Goal: Information Seeking & Learning: Learn about a topic

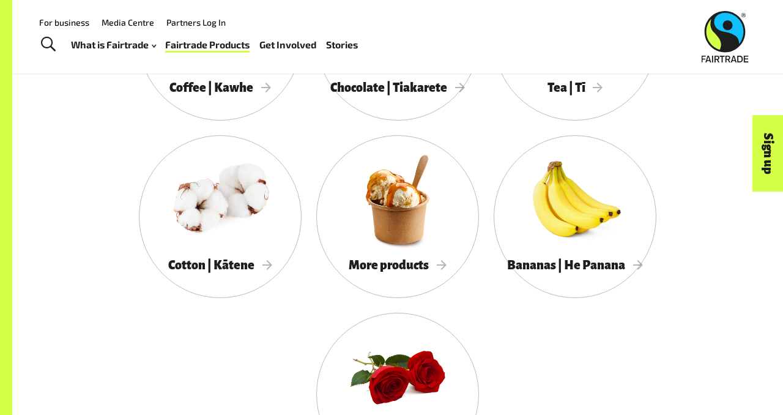
scroll to position [1104, 0]
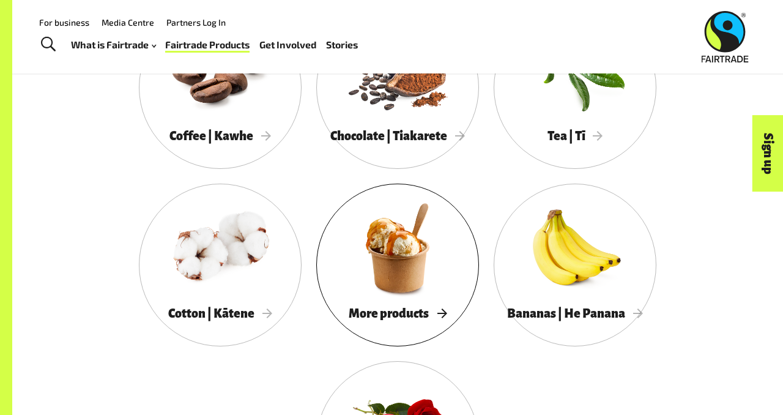
click at [420, 272] on div at bounding box center [397, 248] width 163 height 106
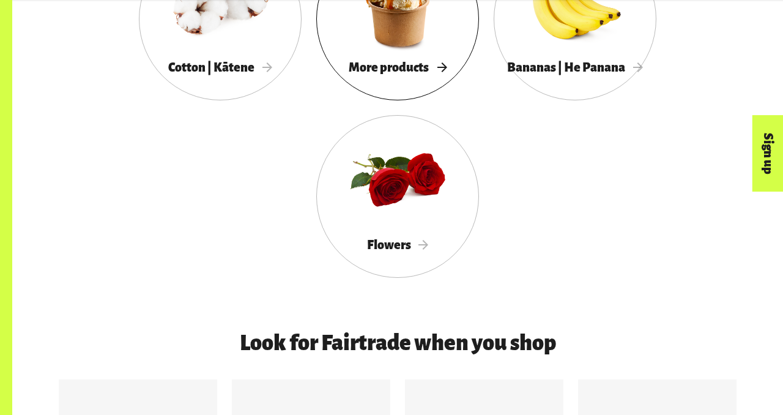
scroll to position [1379, 0]
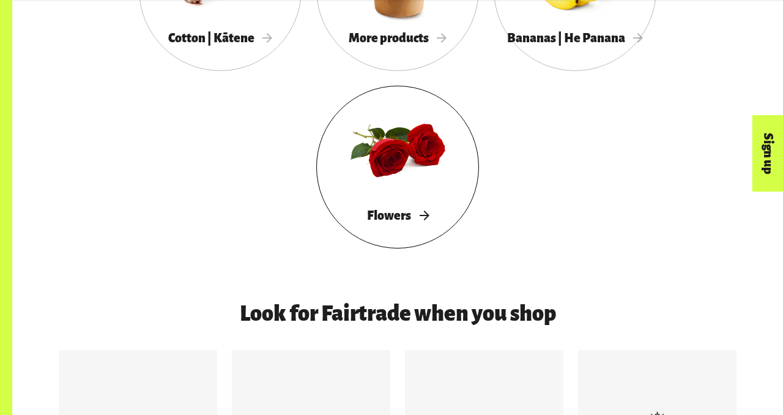
click at [415, 163] on div at bounding box center [397, 150] width 163 height 106
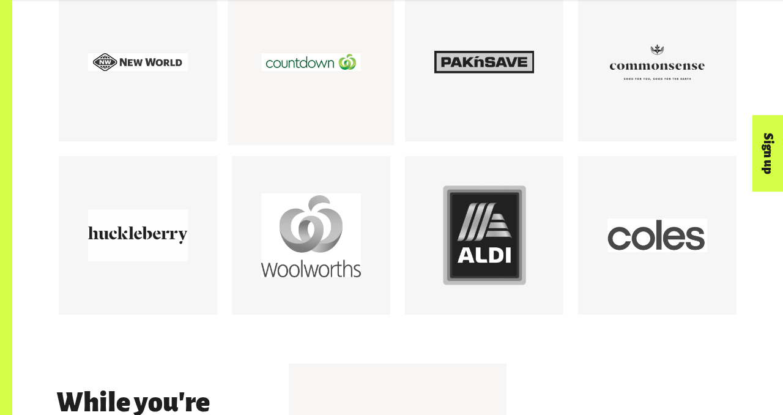
scroll to position [1757, 0]
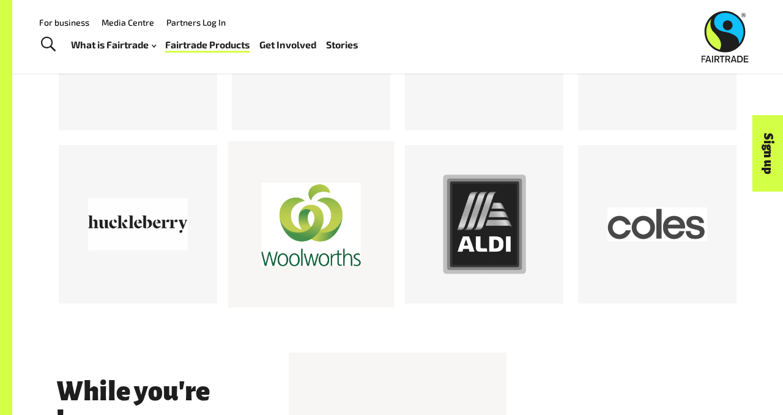
click at [329, 218] on div at bounding box center [311, 224] width 100 height 100
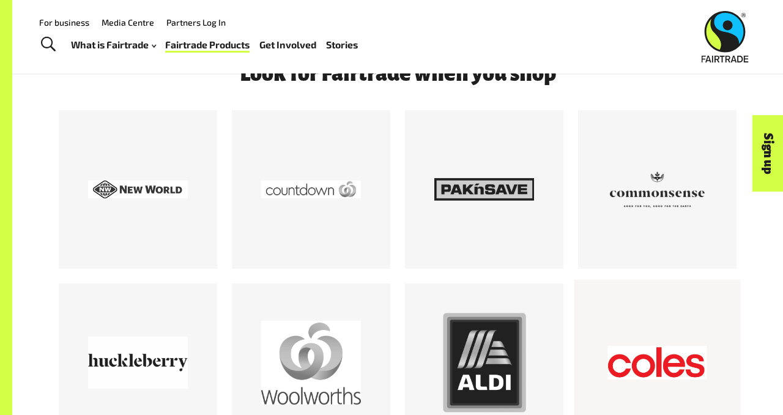
scroll to position [1603, 0]
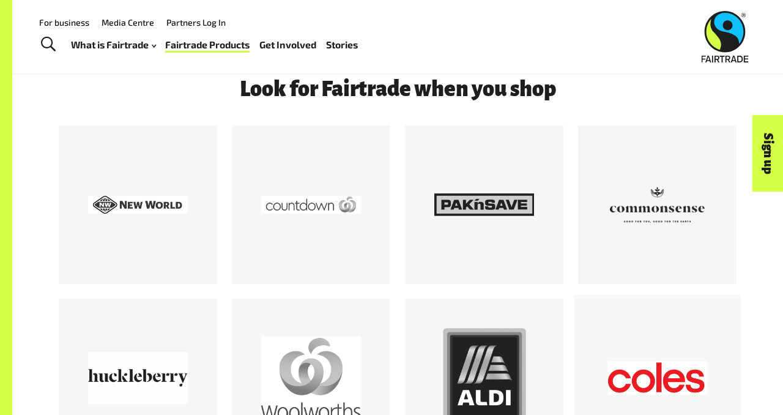
click at [643, 334] on div at bounding box center [657, 378] width 100 height 100
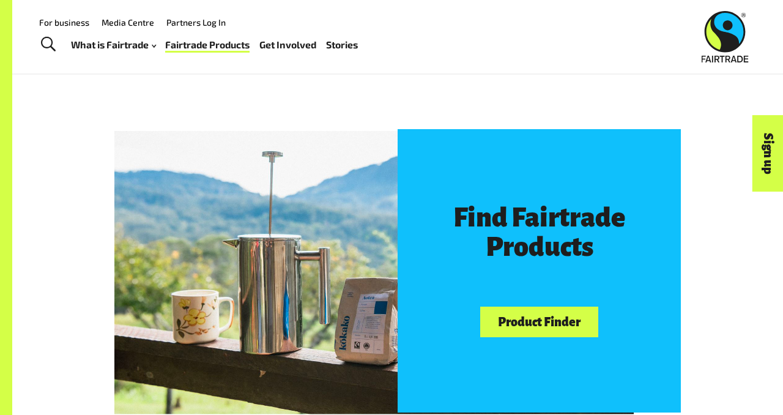
scroll to position [0, 0]
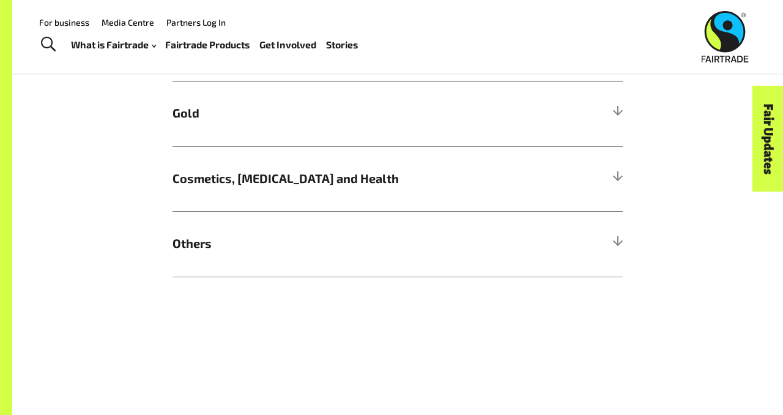
scroll to position [937, 0]
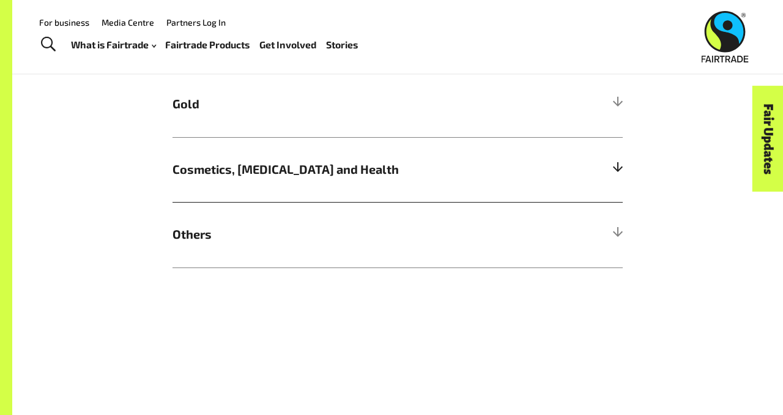
click at [284, 177] on span "Cosmetics, [MEDICAL_DATA] and Health" at bounding box center [340, 169] width 337 height 18
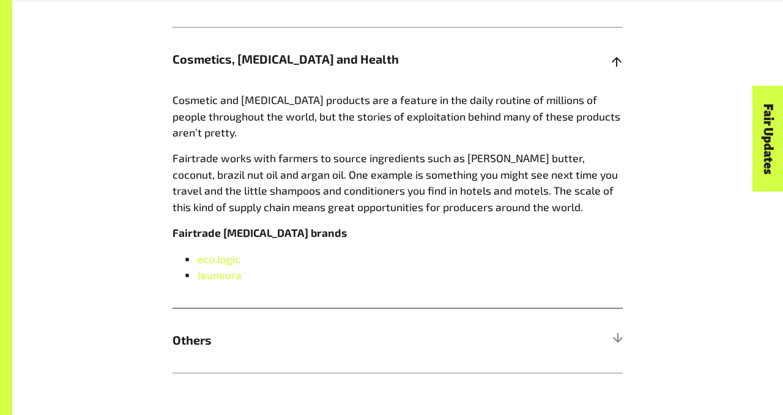
scroll to position [1071, 0]
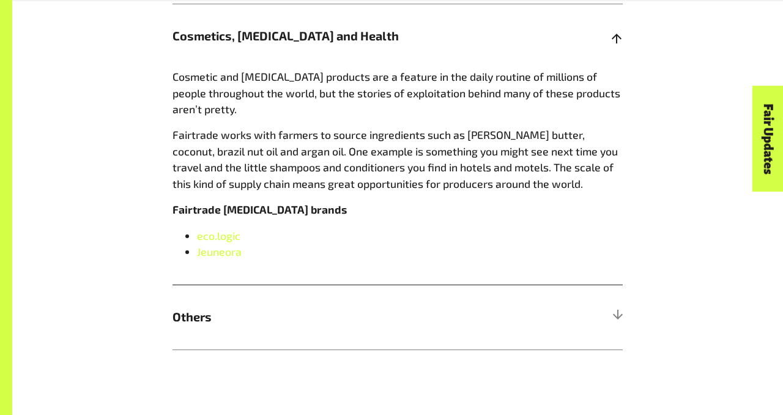
click at [333, 44] on span "Cosmetics, [MEDICAL_DATA] and Health" at bounding box center [340, 36] width 337 height 18
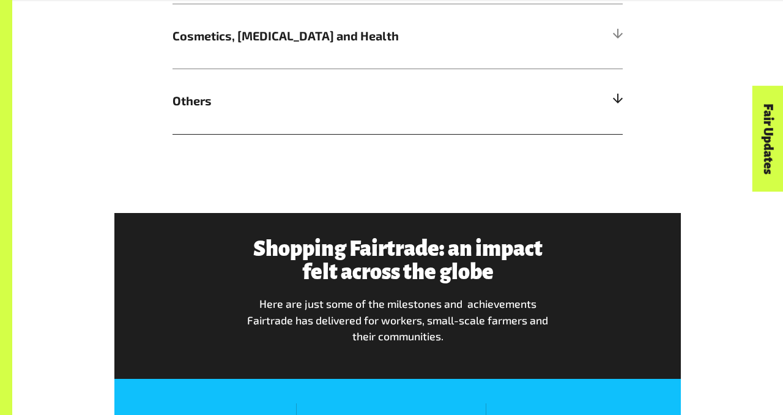
click at [213, 99] on span "Others" at bounding box center [340, 101] width 337 height 18
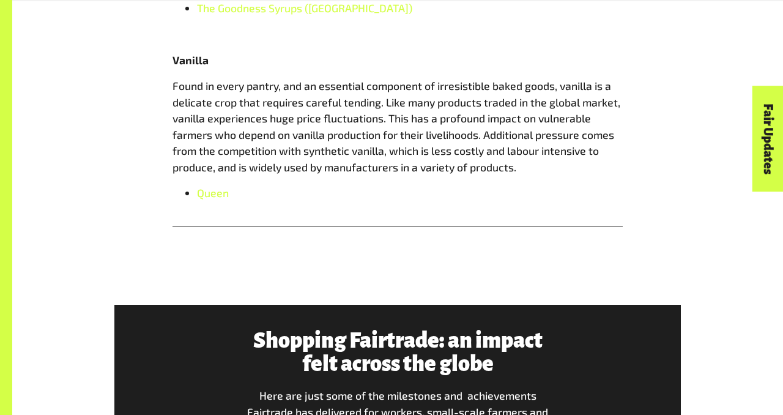
scroll to position [1618, 0]
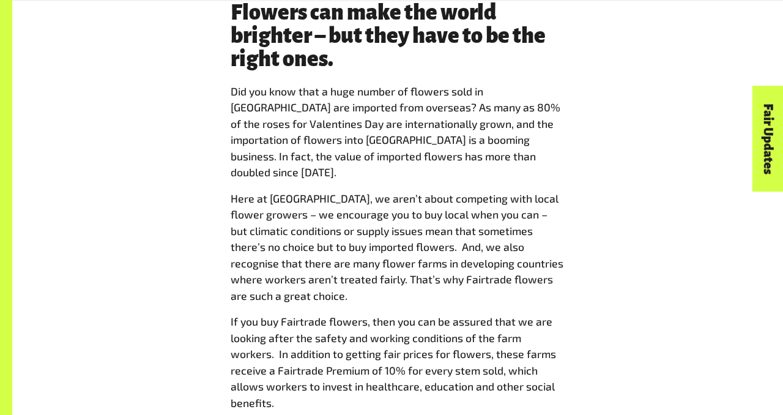
scroll to position [904, 0]
